Goal: Task Accomplishment & Management: Complete application form

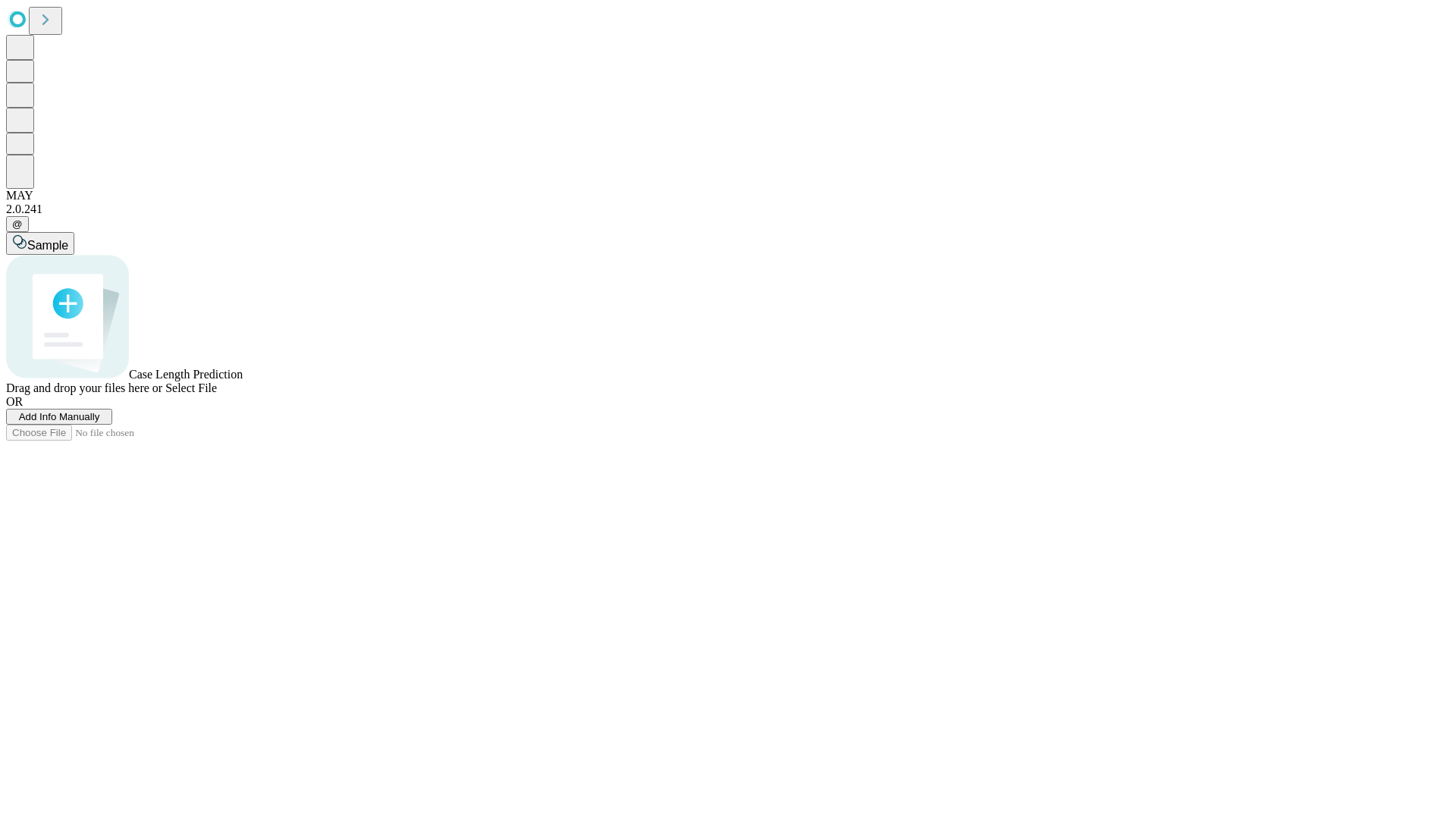
click at [100, 422] on span "Add Info Manually" at bounding box center [59, 416] width 81 height 11
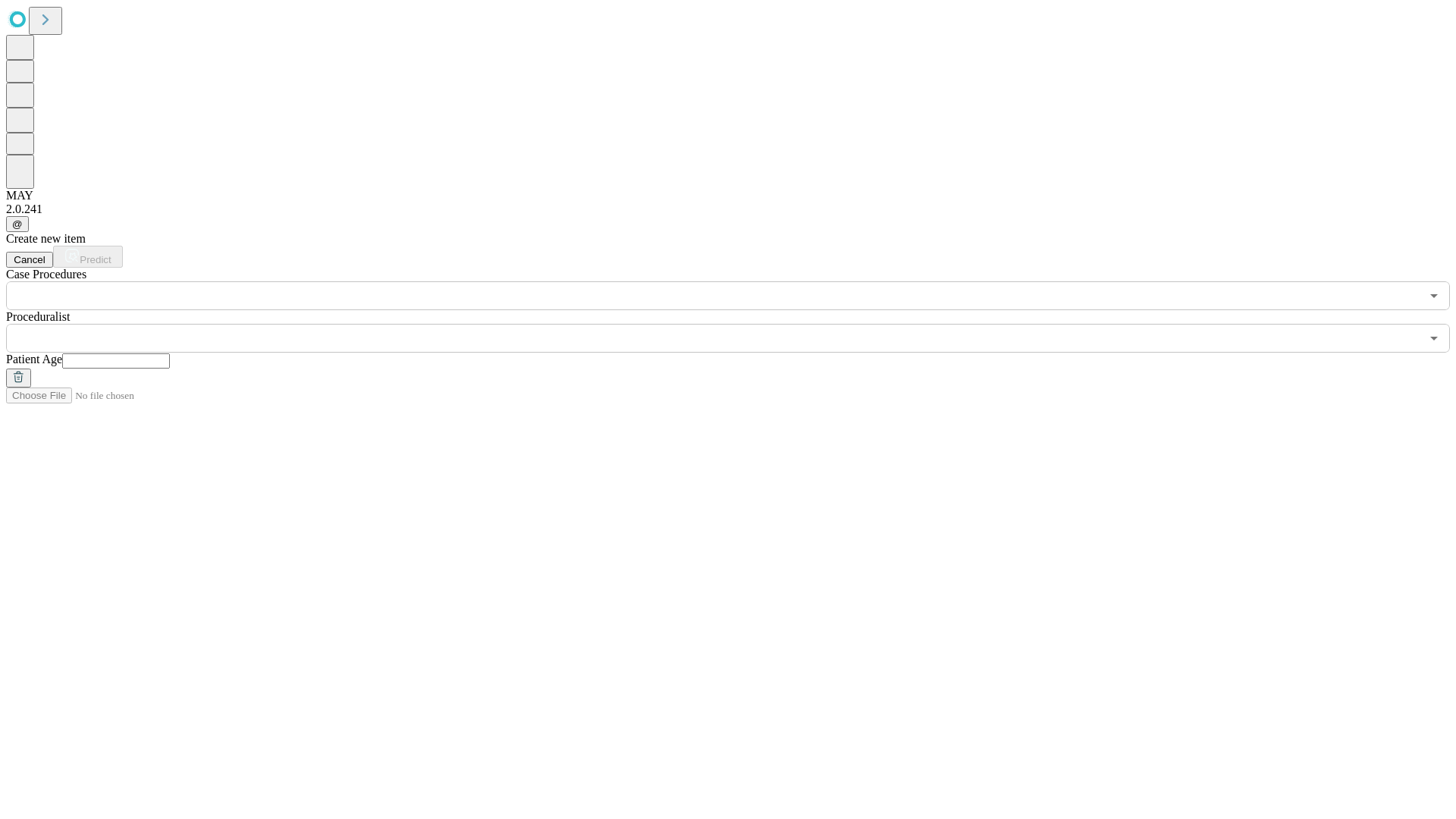
click at [170, 353] on input "text" at bounding box center [116, 360] width 108 height 15
type input "**"
click at [738, 324] on input "text" at bounding box center [713, 338] width 1414 height 29
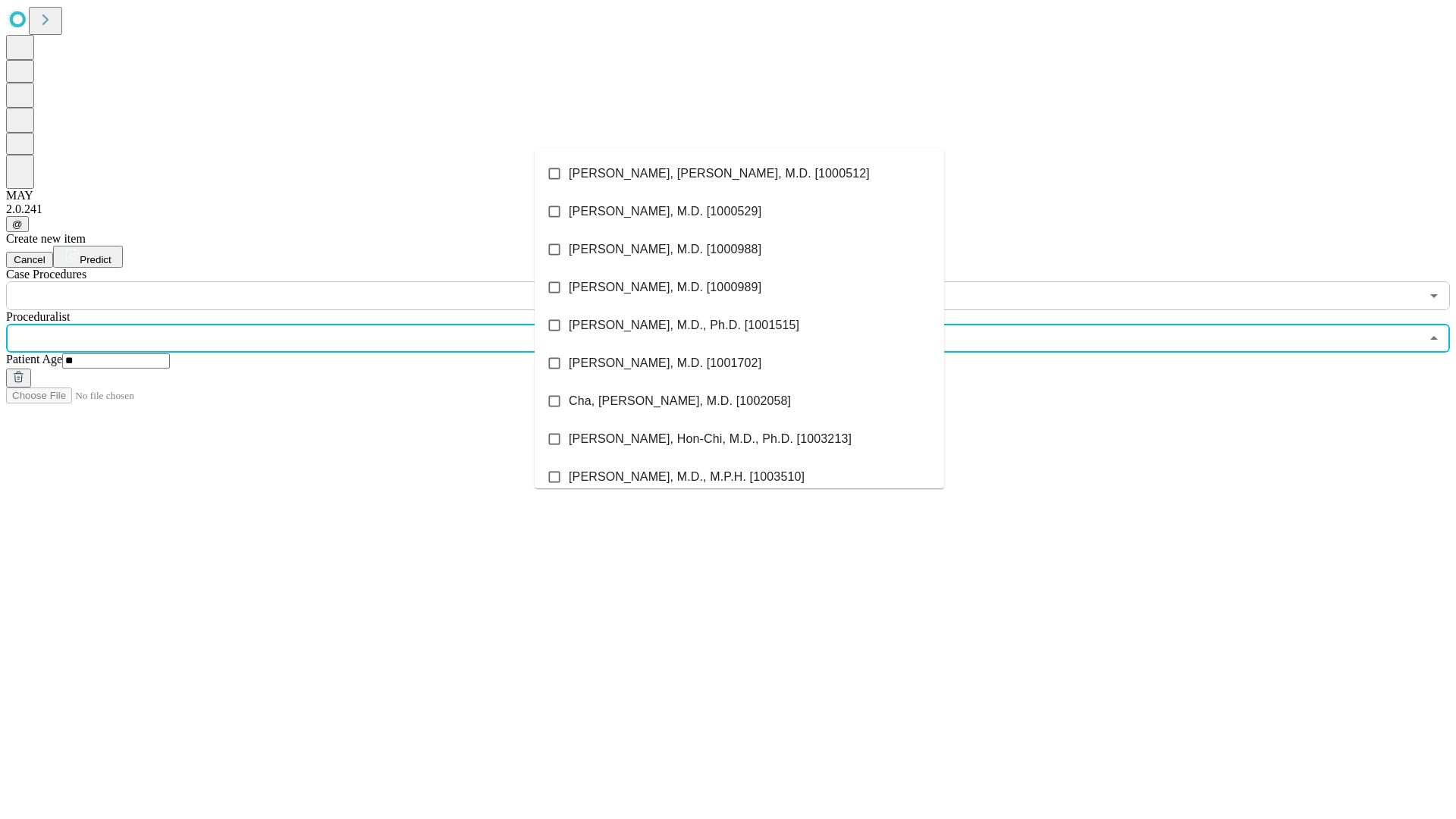
click at [739, 174] on li "[PERSON_NAME], [PERSON_NAME], M.D. [1000512]" at bounding box center [738, 174] width 409 height 38
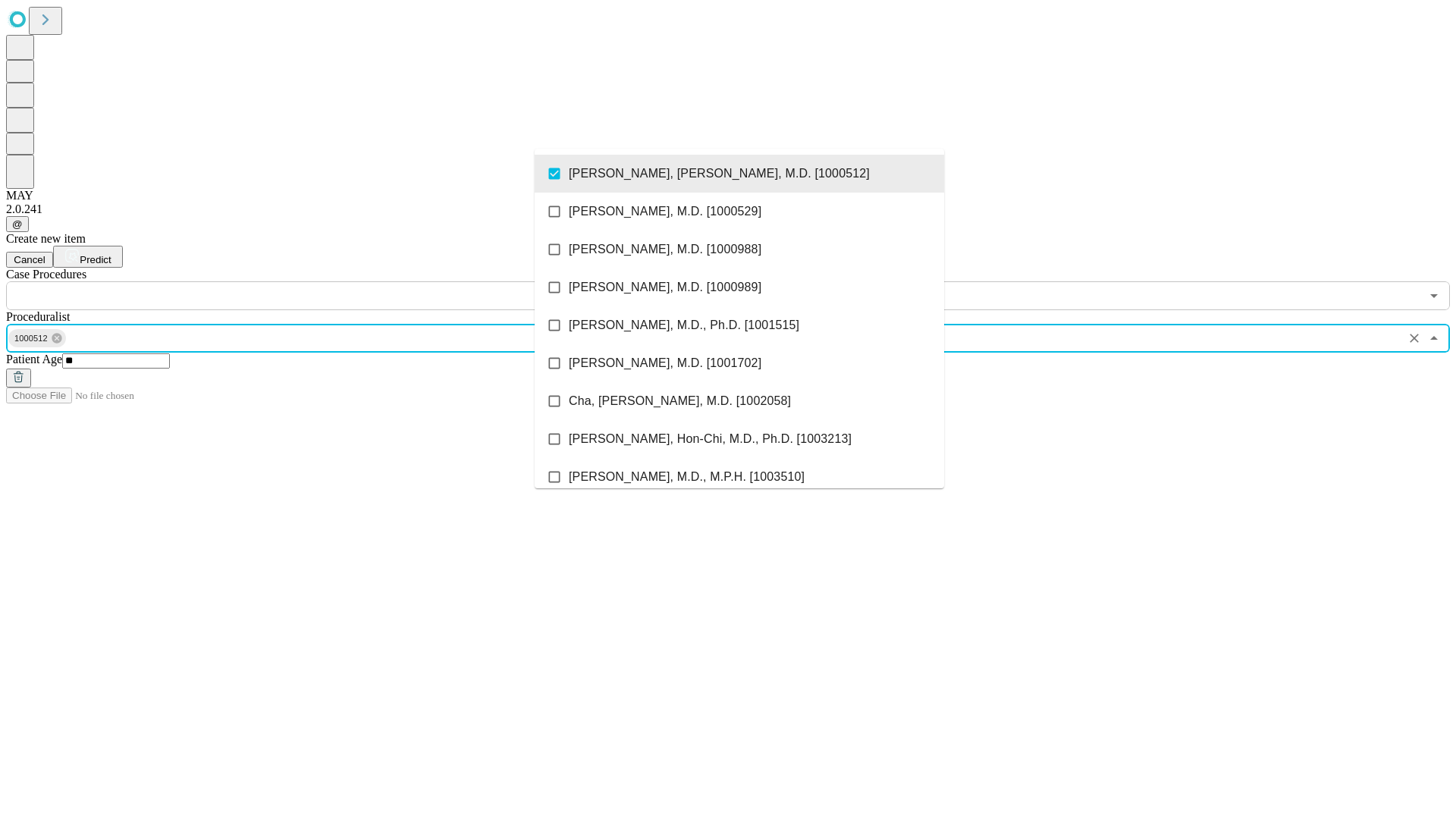
click at [319, 281] on input "text" at bounding box center [713, 295] width 1414 height 29
